Goal: Task Accomplishment & Management: Manage account settings

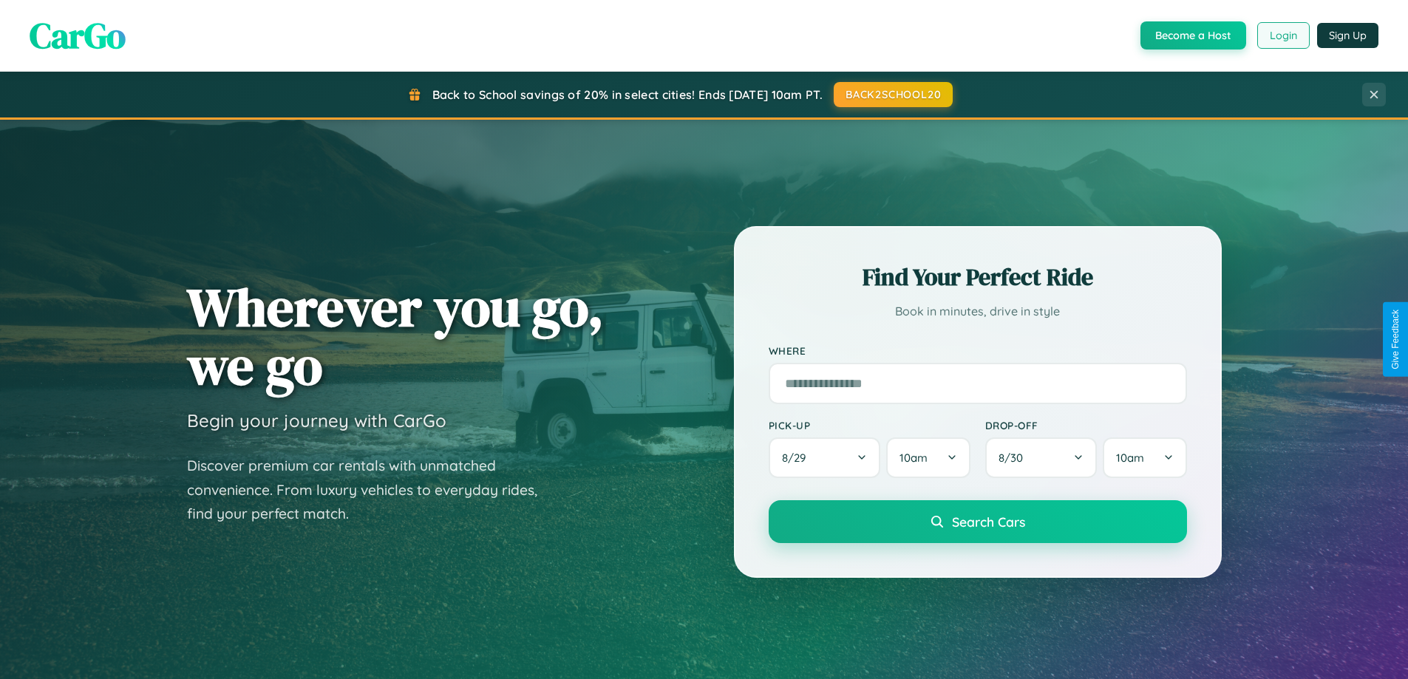
click at [1283, 35] on button "Login" at bounding box center [1283, 35] width 52 height 27
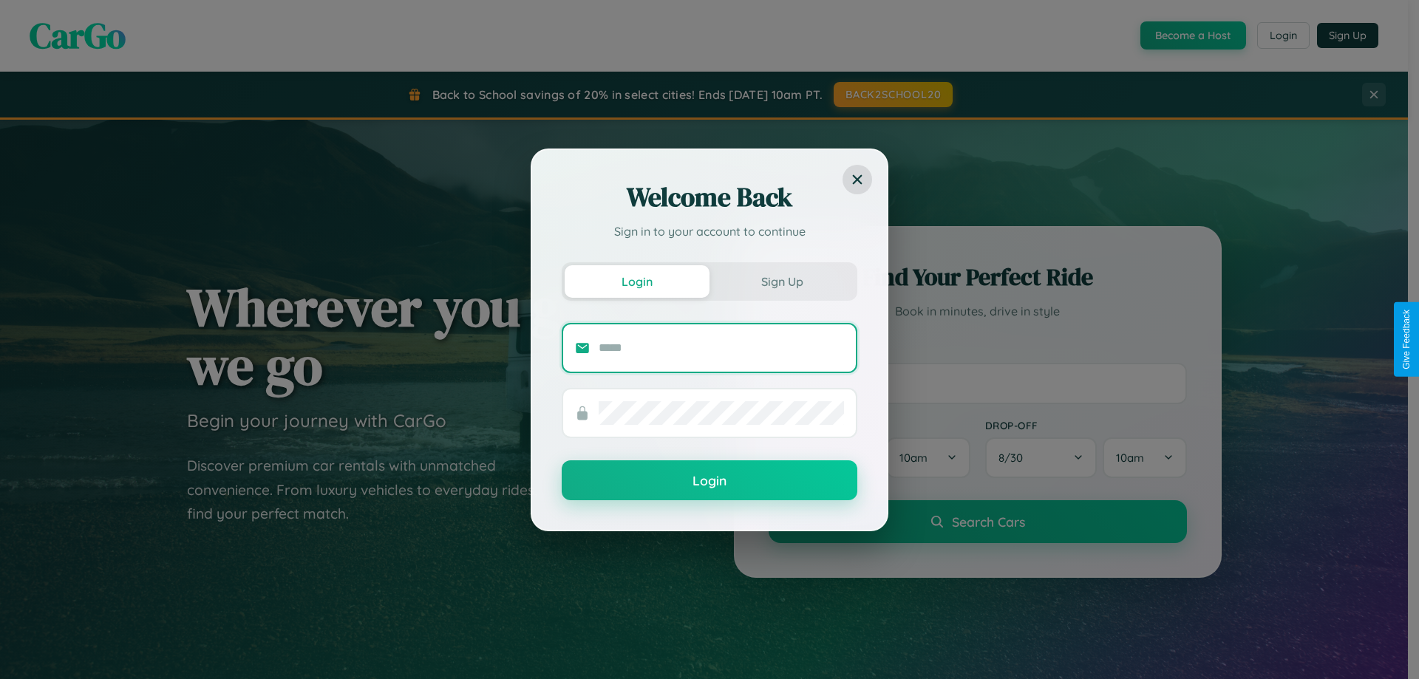
click at [721, 347] on input "text" at bounding box center [721, 348] width 245 height 24
type input "**********"
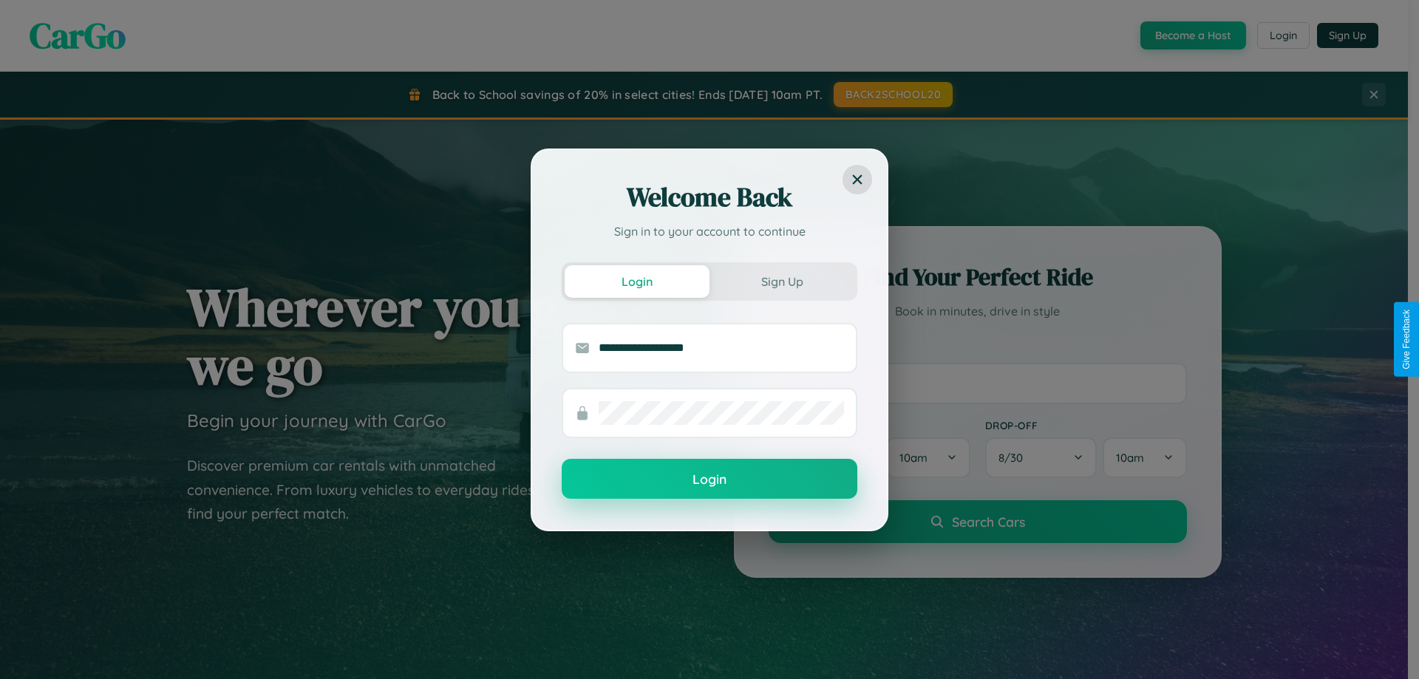
click at [710, 480] on button "Login" at bounding box center [710, 479] width 296 height 40
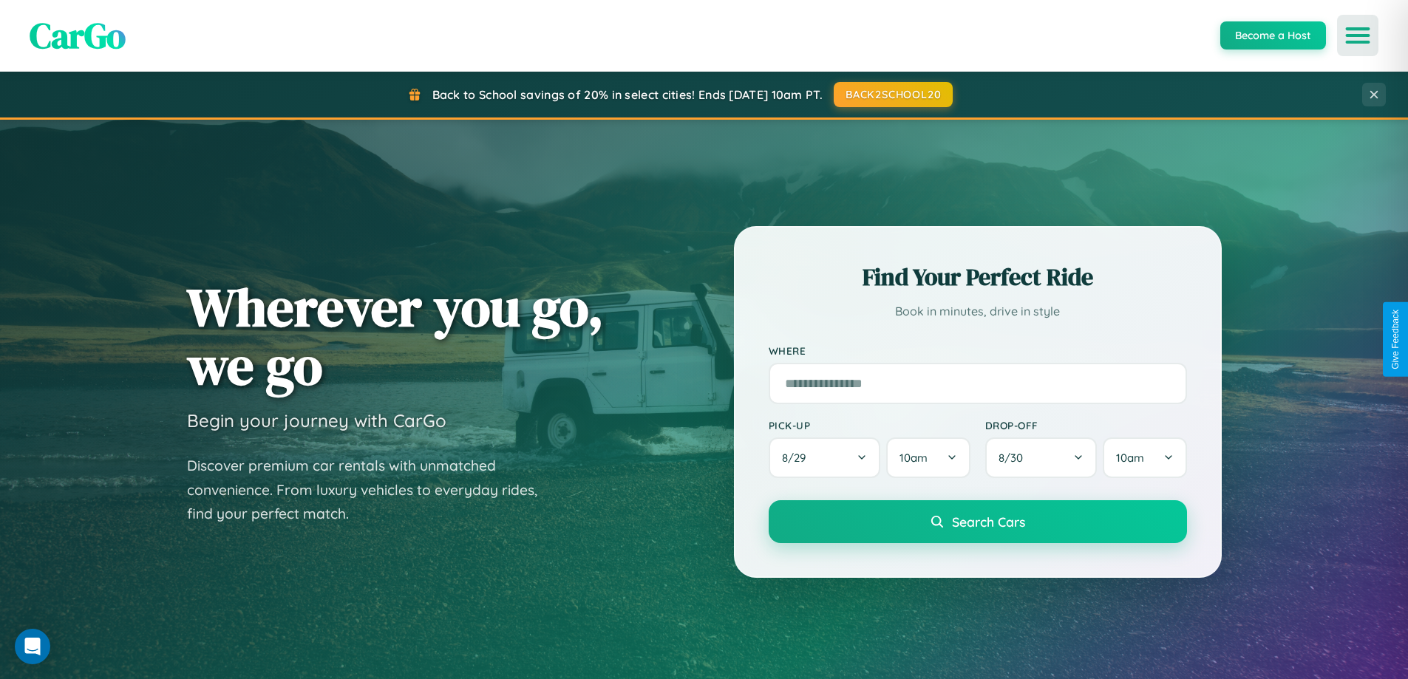
click at [1358, 35] on icon "Open menu" at bounding box center [1358, 35] width 21 height 13
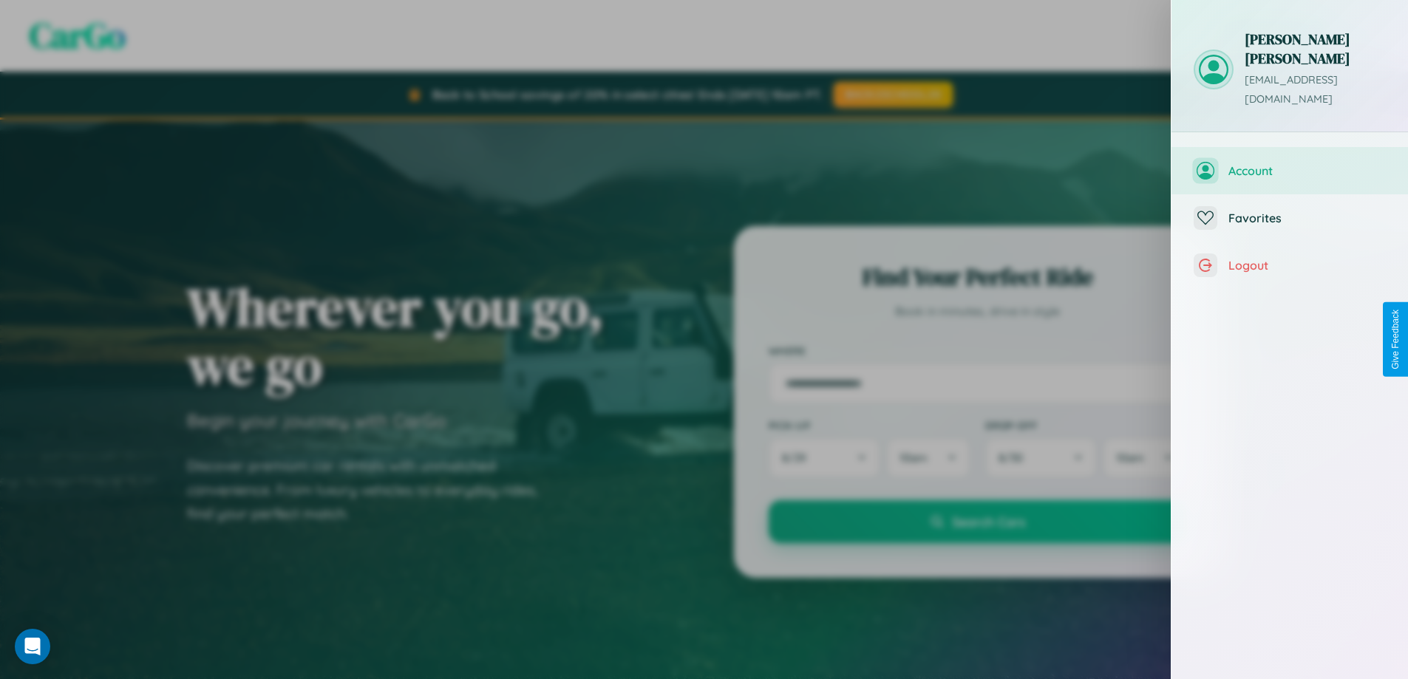
click at [1290, 163] on span "Account" at bounding box center [1307, 170] width 157 height 15
